Goal: Task Accomplishment & Management: Manage account settings

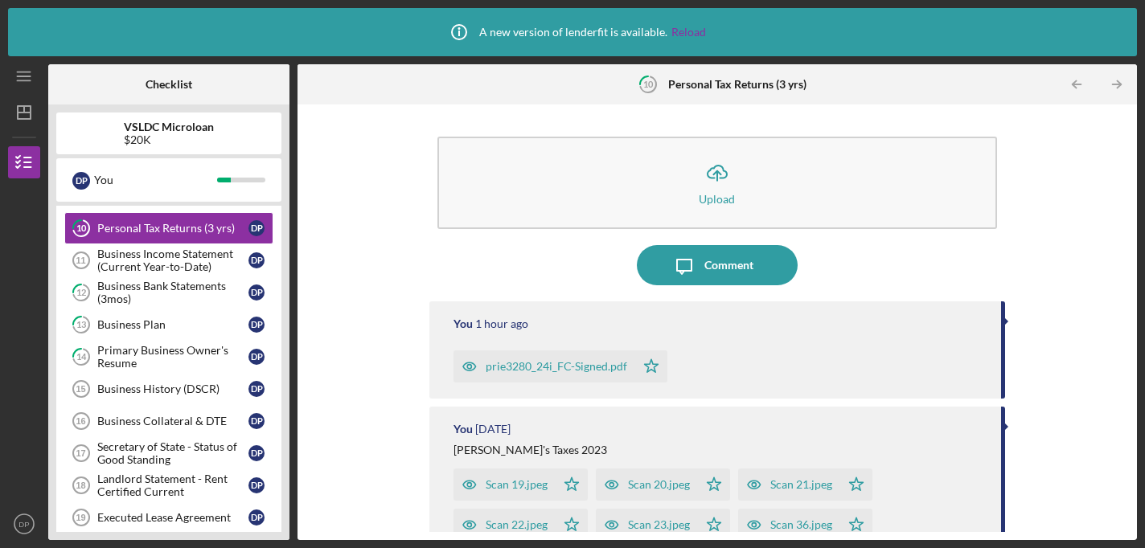
scroll to position [364, 0]
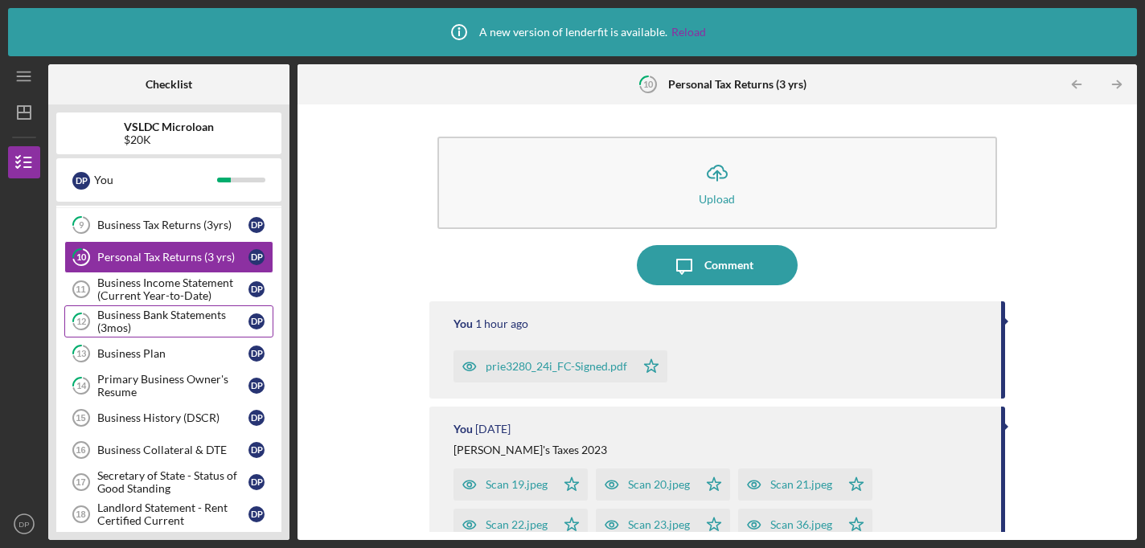
click at [193, 327] on div "Business Bank Statements (3mos)" at bounding box center [172, 322] width 151 height 26
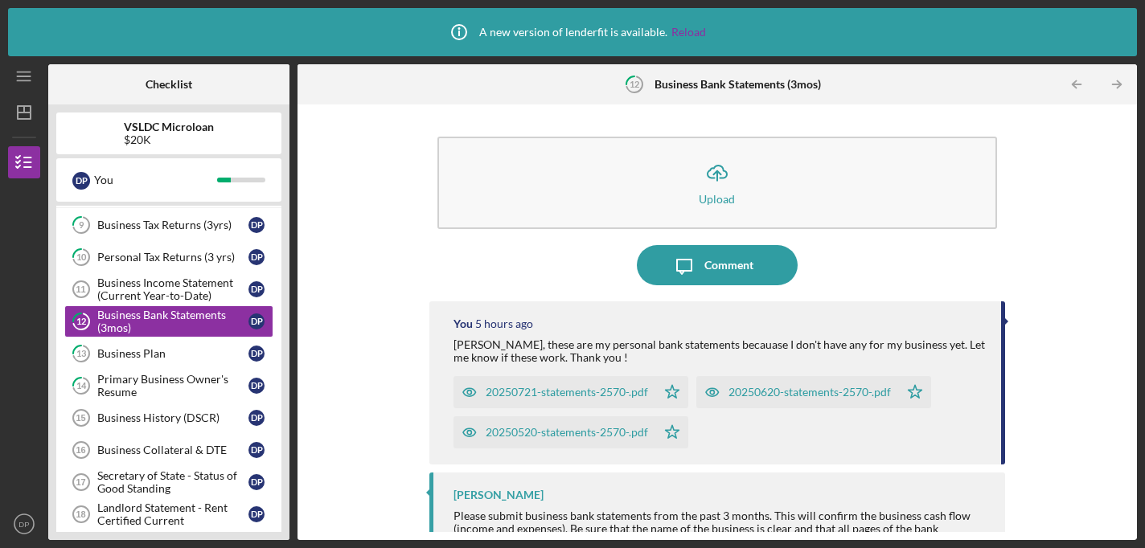
scroll to position [36, 0]
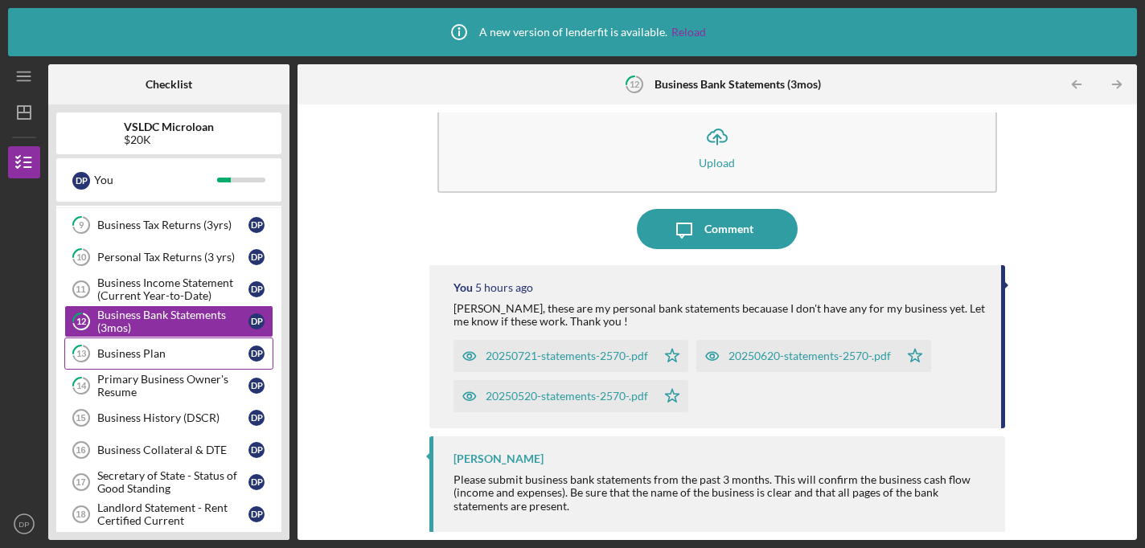
click at [150, 349] on div "Business Plan" at bounding box center [172, 353] width 151 height 13
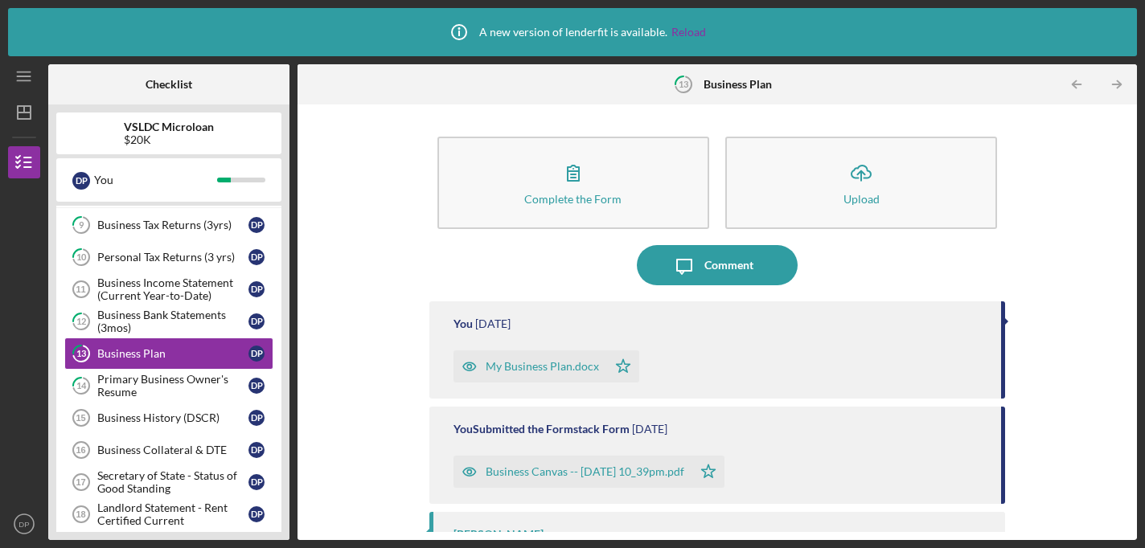
scroll to position [63, 0]
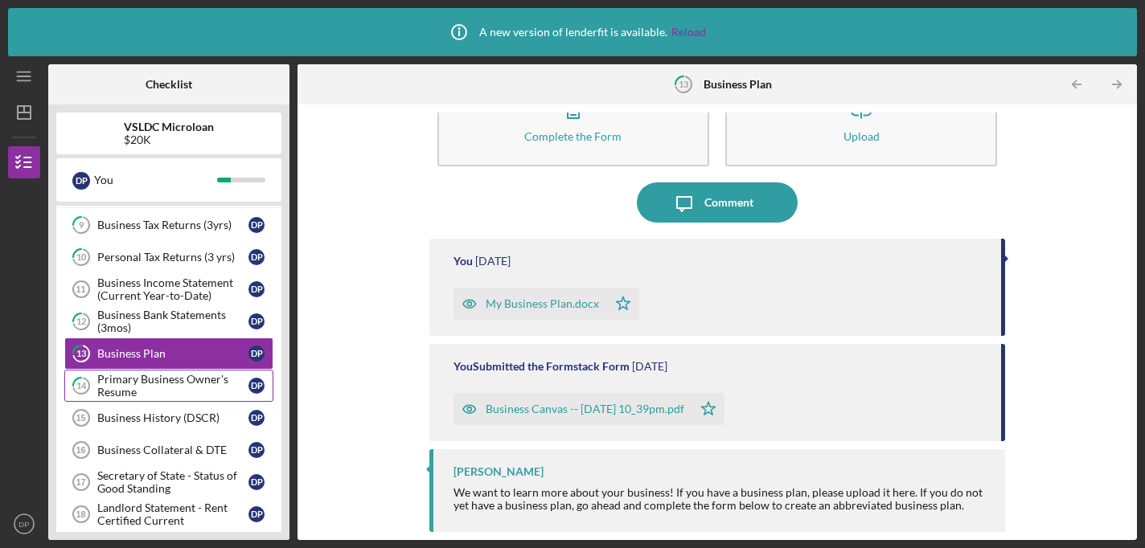
click at [154, 378] on div "Primary Business Owner's Resume" at bounding box center [172, 386] width 151 height 26
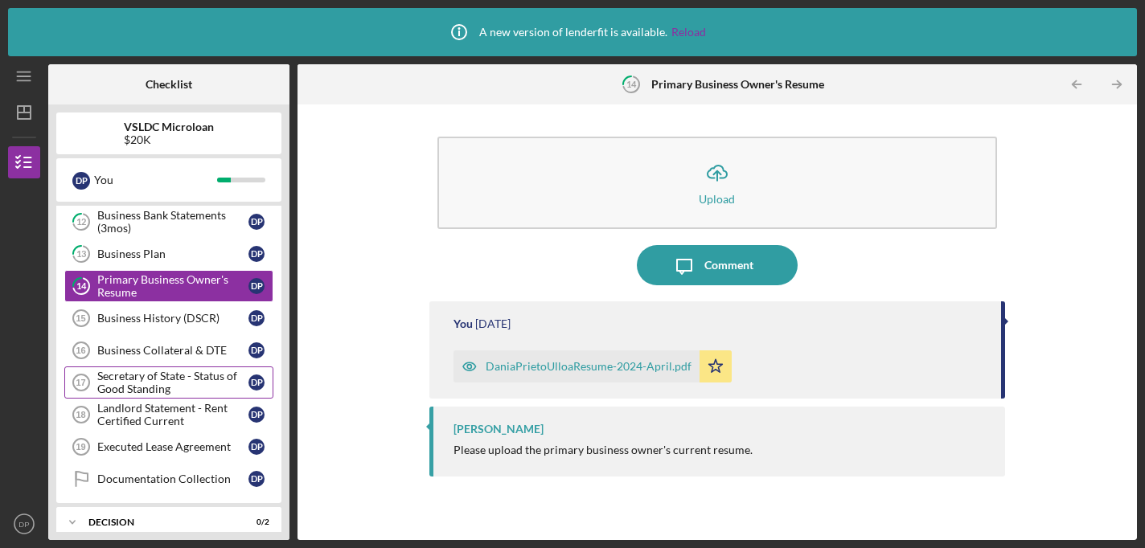
scroll to position [468, 0]
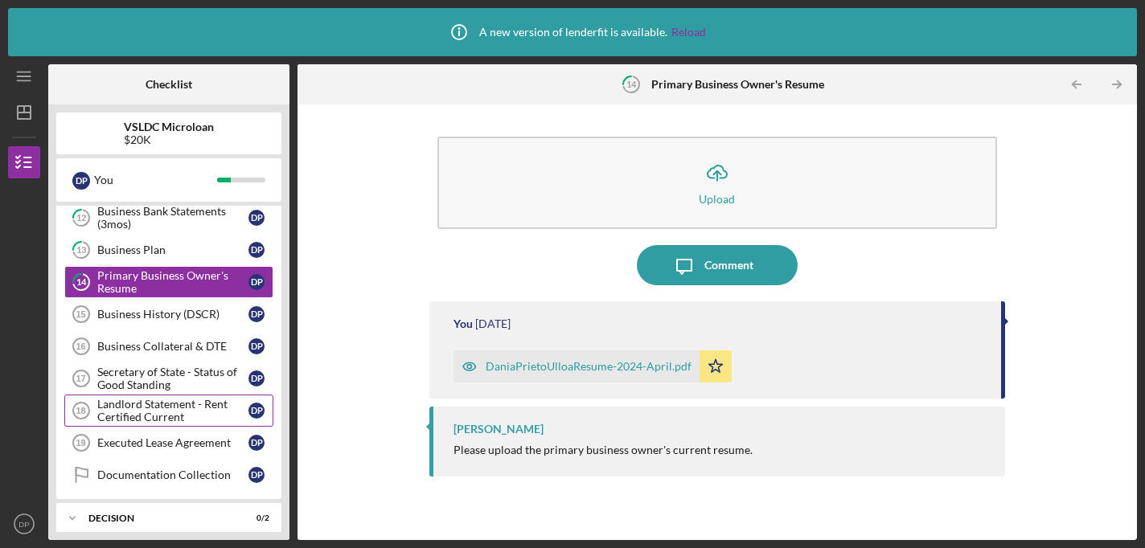
click at [196, 402] on div "Landlord Statement - Rent Certified Current" at bounding box center [172, 411] width 151 height 26
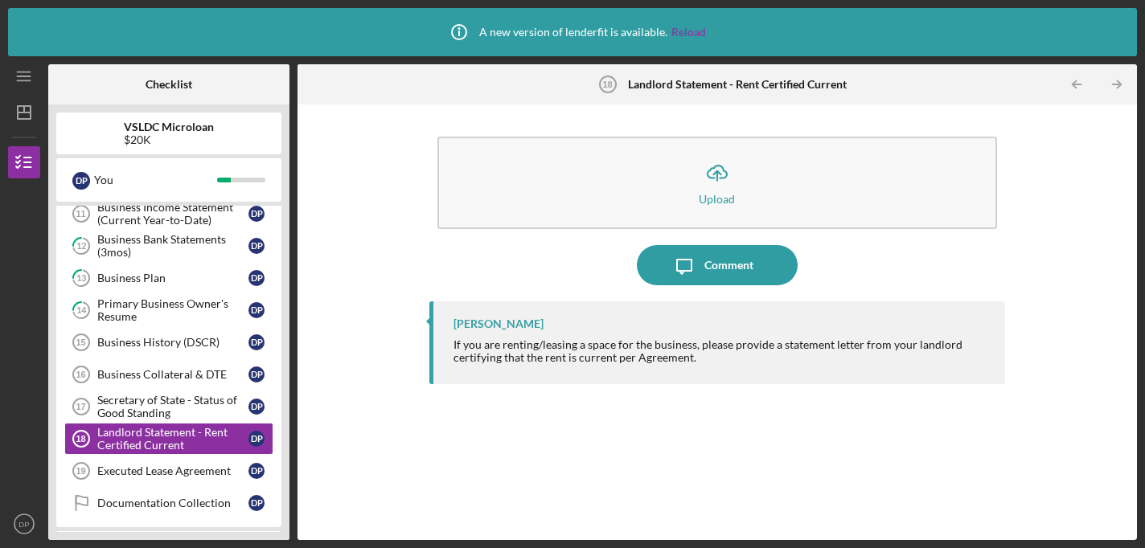
scroll to position [552, 0]
